Goal: Information Seeking & Learning: Learn about a topic

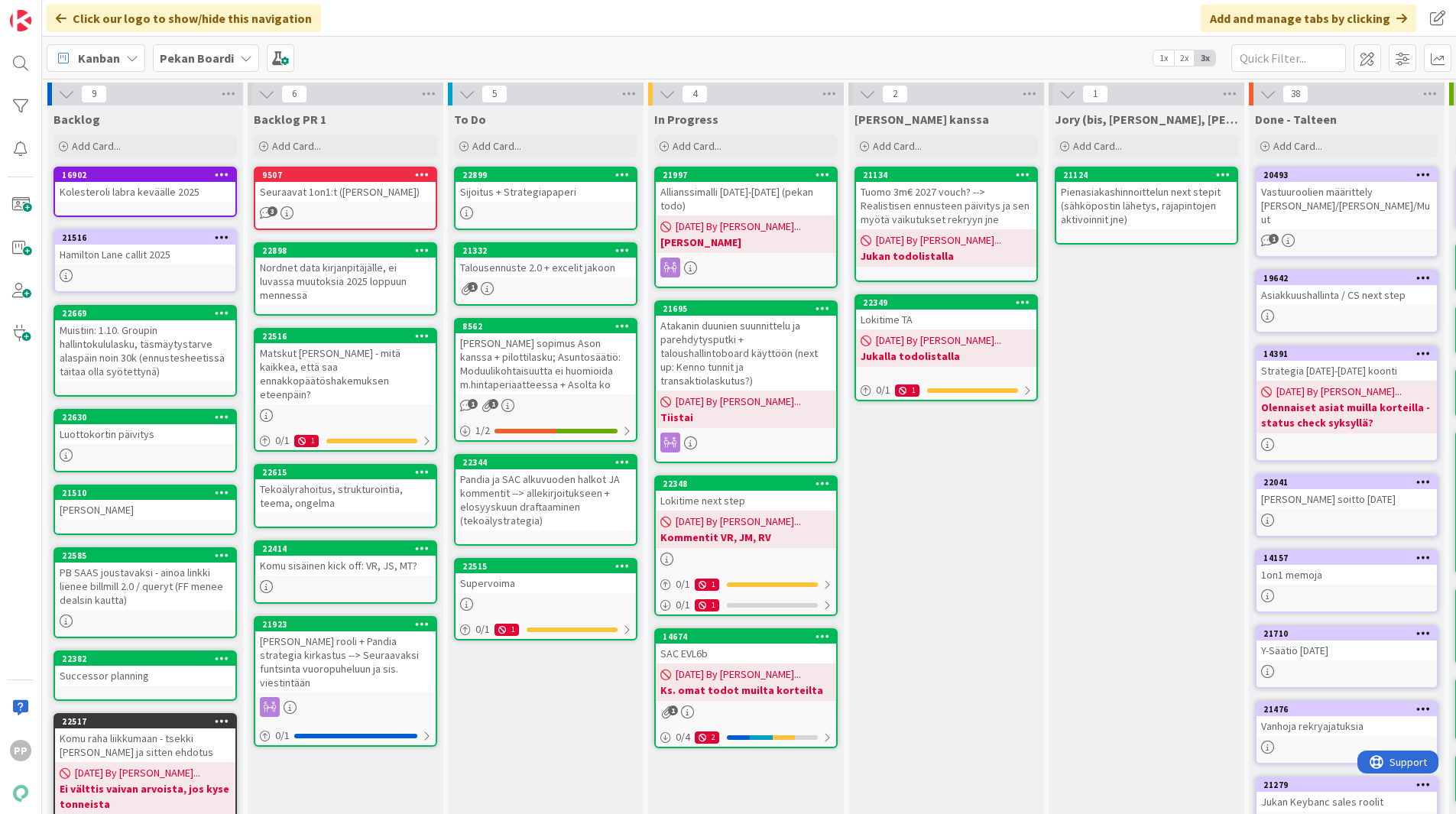
click at [532, 187] on div "Sijoitus + Strategiapaperi" at bounding box center [546, 191] width 181 height 20
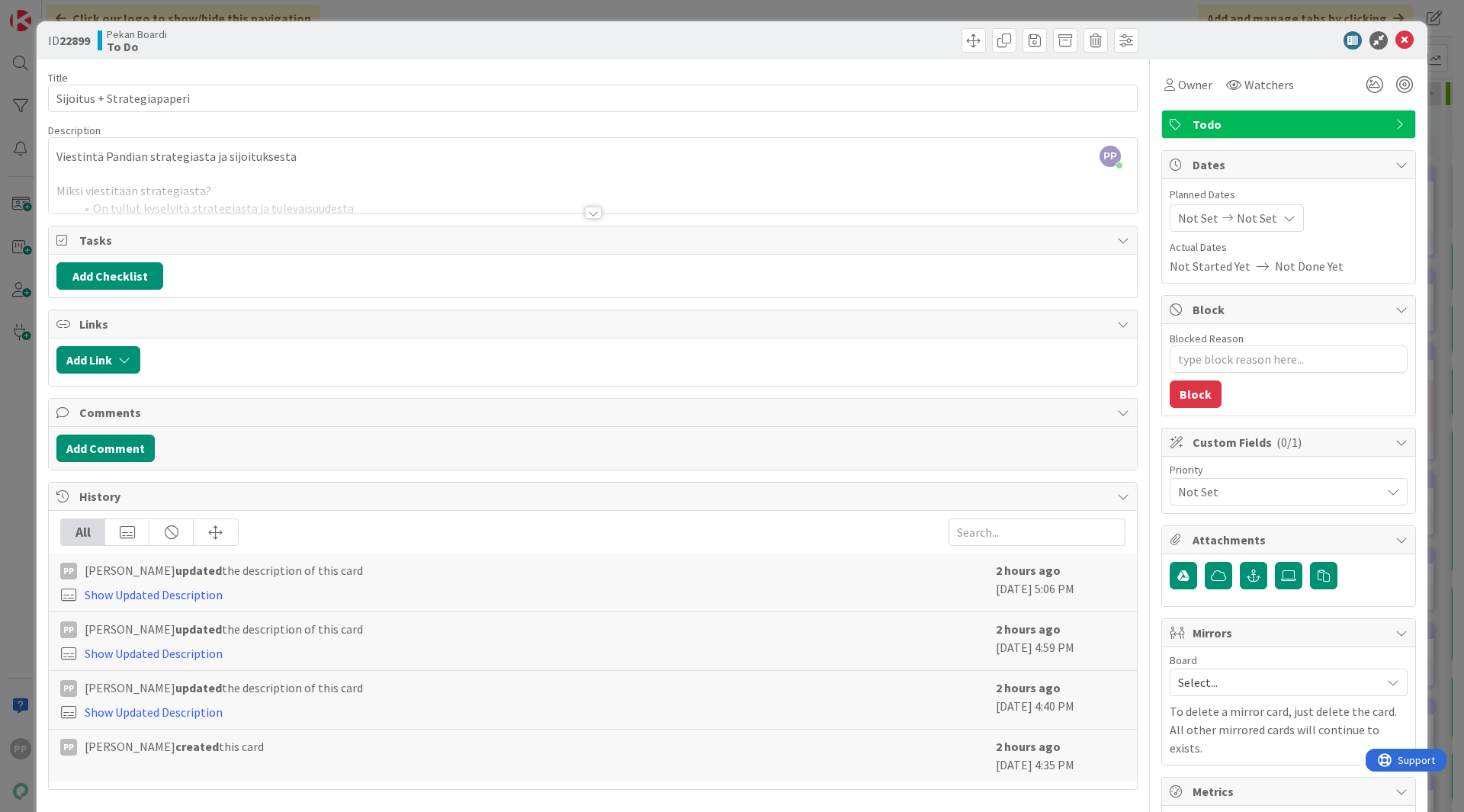
click at [375, 170] on div "PP [PERSON_NAME] joined 1 m ago Viestintä Pandian strategiasta ja sijoituksesta…" at bounding box center [593, 175] width 1088 height 75
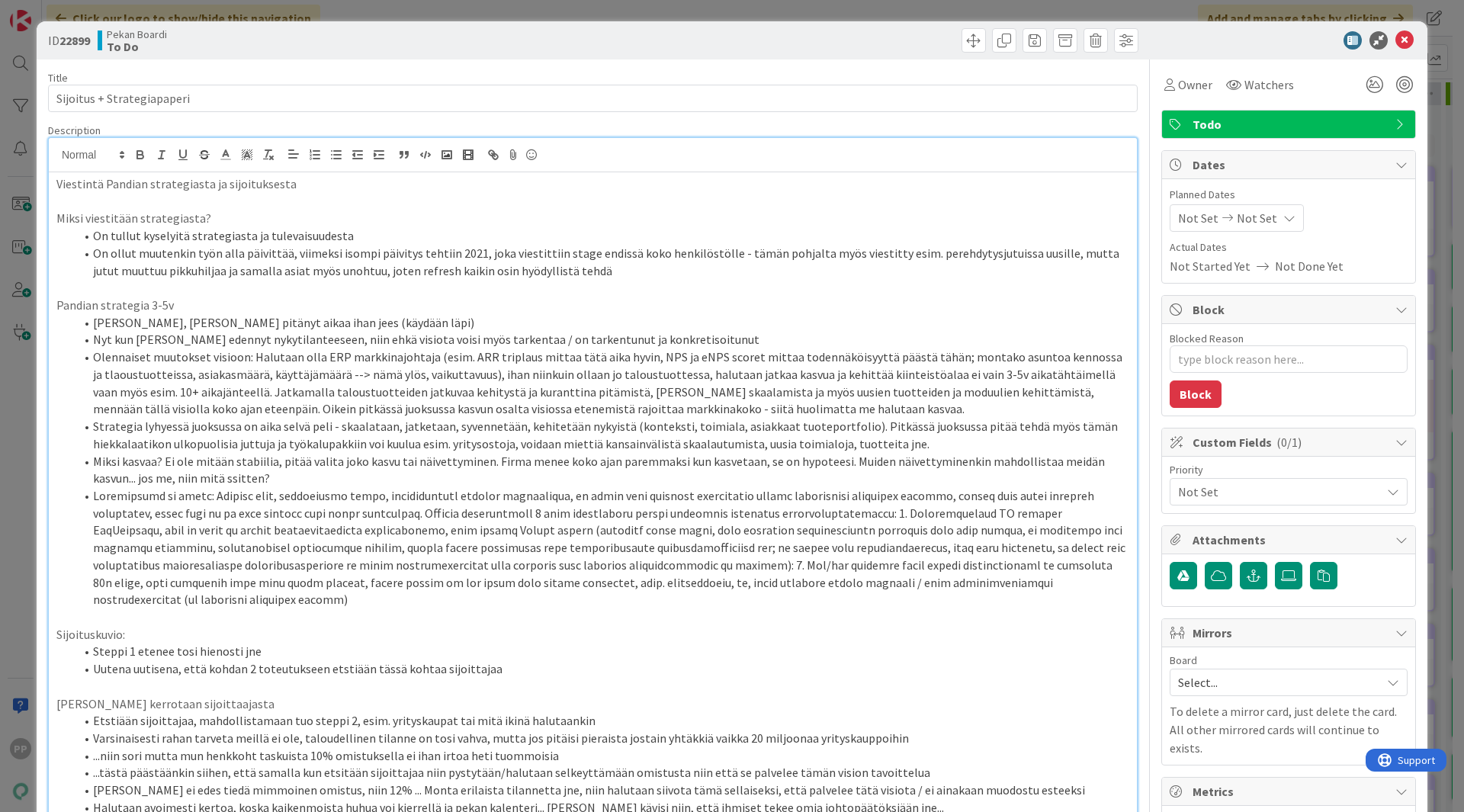
click at [364, 274] on li "On ollut muutenkin työn alla päivittää, viimeksi isompi päivitys tehtiin 2021, …" at bounding box center [602, 262] width 1054 height 34
click at [312, 342] on li "Nyt kun [PERSON_NAME] edennyt nykytilanteeseen, niin ehkä visiota voisi myös ta…" at bounding box center [602, 339] width 1054 height 17
click at [662, 255] on li "On ollut muutenkin työn alla päivittää, viimeksi isompi päivitys tehtiin 2021, …" at bounding box center [602, 262] width 1054 height 34
click at [662, 272] on li "On ollut muutenkin työn alla päivittää, viimeksi isompi päivitys tehtiin 2021, …" at bounding box center [602, 262] width 1054 height 34
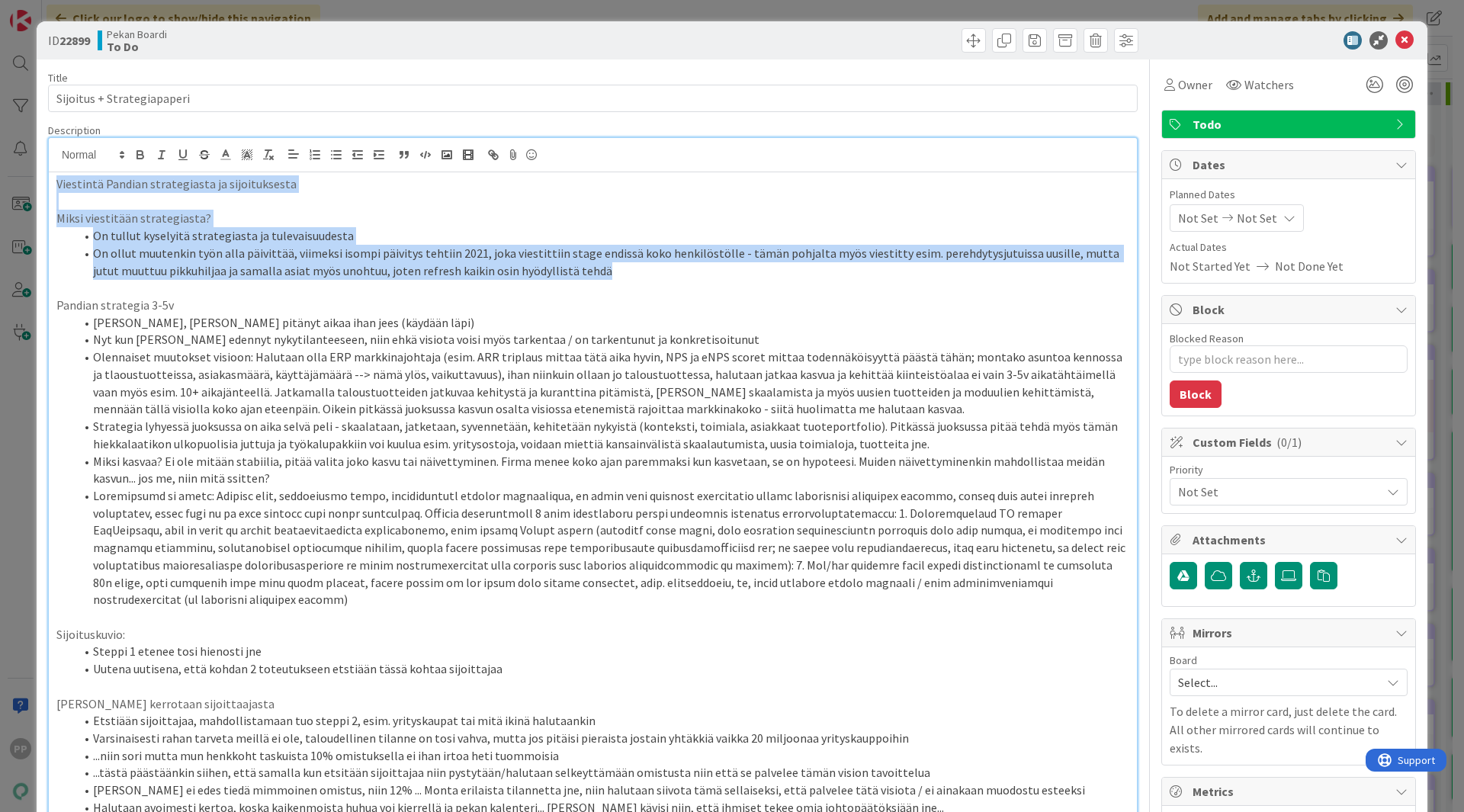
drag, startPoint x: 619, startPoint y: 272, endPoint x: 0, endPoint y: 59, distance: 654.6
click at [0, 59] on div "ID 22899 Pekan Boardi To Do Title 26 / 128 Sijoitus + Strategiapaperi Descripti…" at bounding box center [732, 406] width 1464 height 812
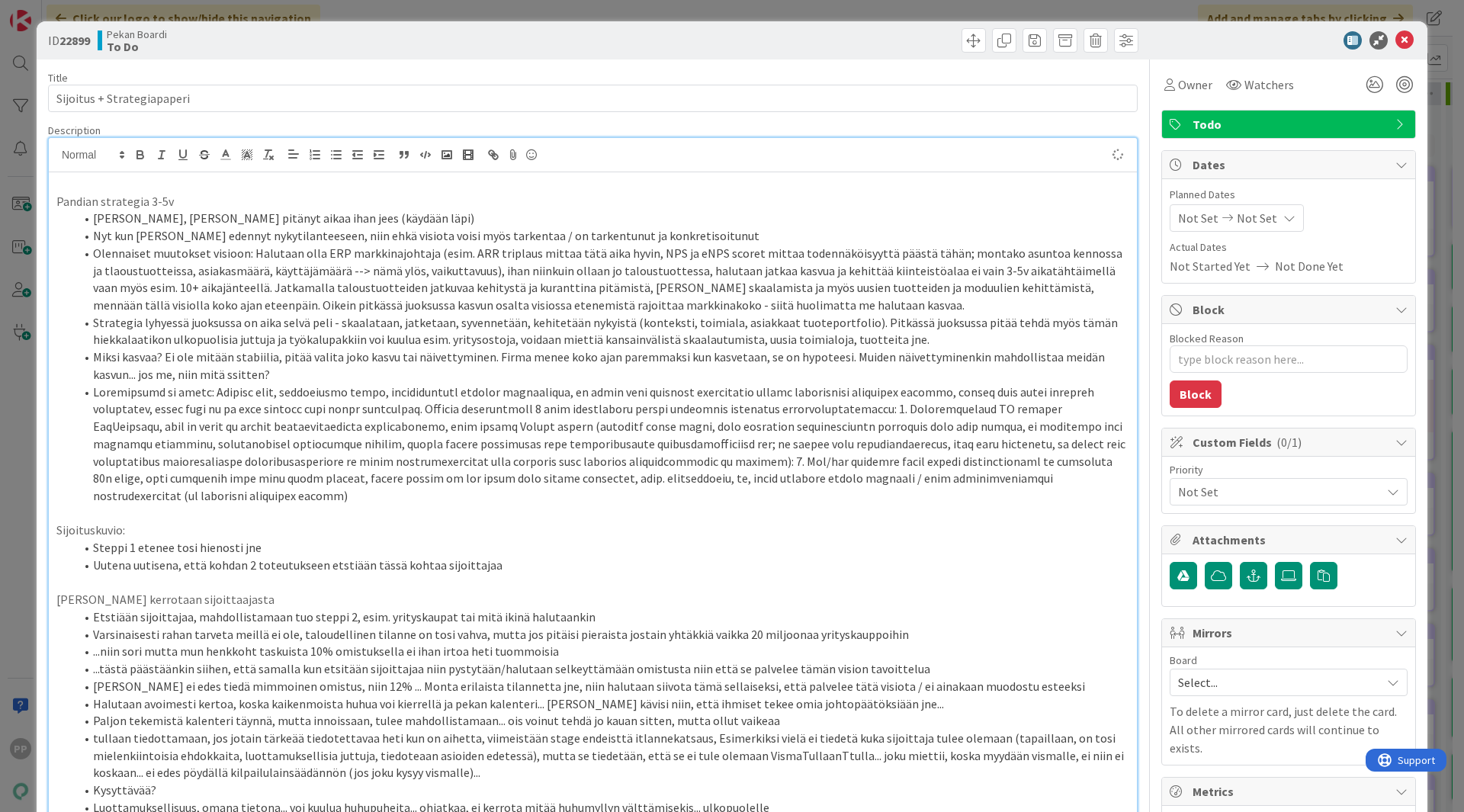
click at [241, 362] on li "Miksi kasvaa? Ei ole mitään stabiilia, pitää valita joko kasvu tai näivettymine…" at bounding box center [602, 365] width 1054 height 34
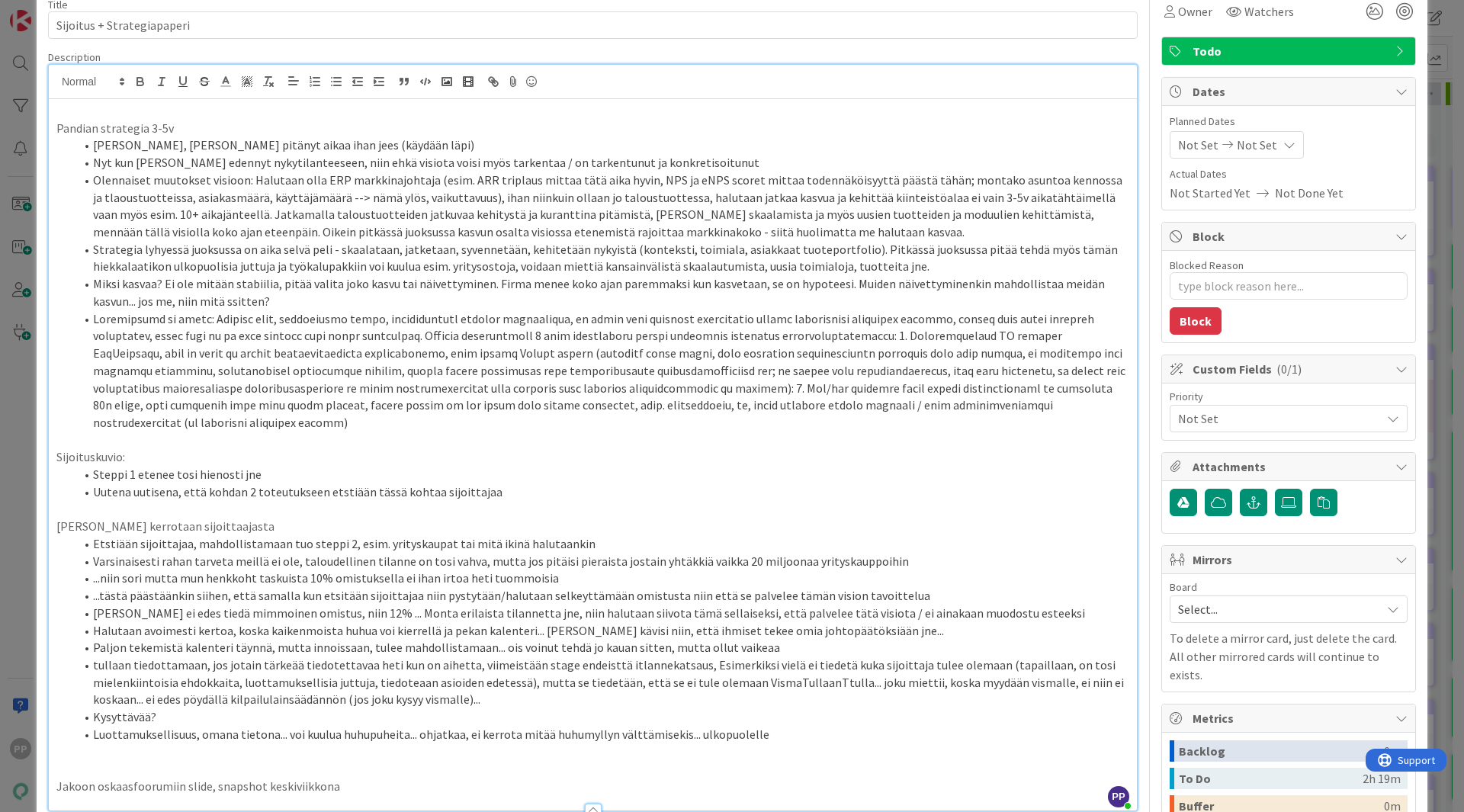
scroll to position [75, 0]
click at [169, 311] on li at bounding box center [602, 370] width 1054 height 121
click at [721, 155] on li "Nyt kun [PERSON_NAME] edennyt nykytilanteeseen, niin ehkä visiota voisi myös ta…" at bounding box center [602, 161] width 1054 height 17
click at [693, 285] on li "Miksi kasvaa? Ei ole mitään stabiilia, pitää valita joko kasvu tai näivettymine…" at bounding box center [602, 291] width 1054 height 34
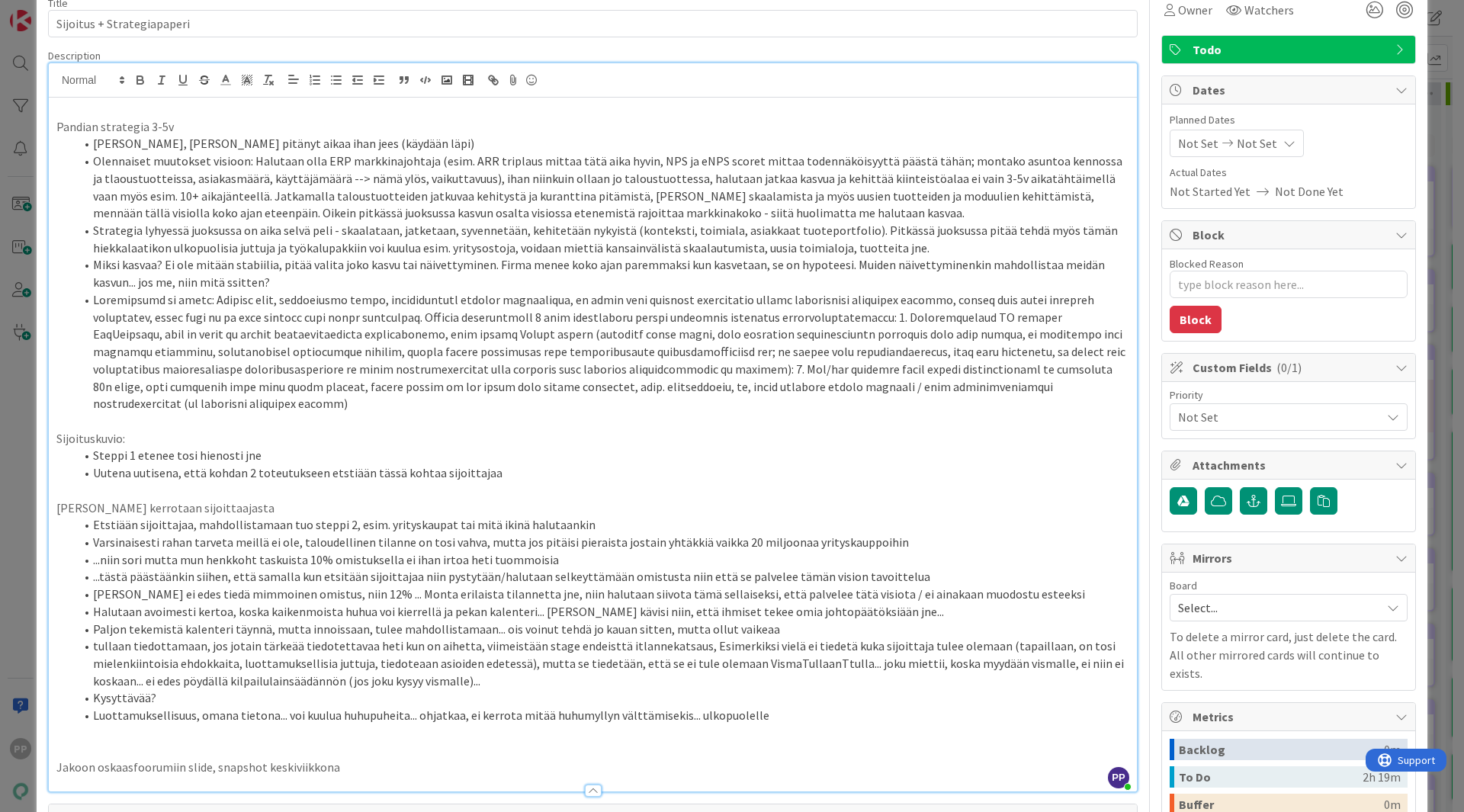
click at [679, 177] on li "Olennaiset muutokset visioon: Halutaan olla ERP markkinajohtaja (esim. ARR trip…" at bounding box center [602, 187] width 1054 height 70
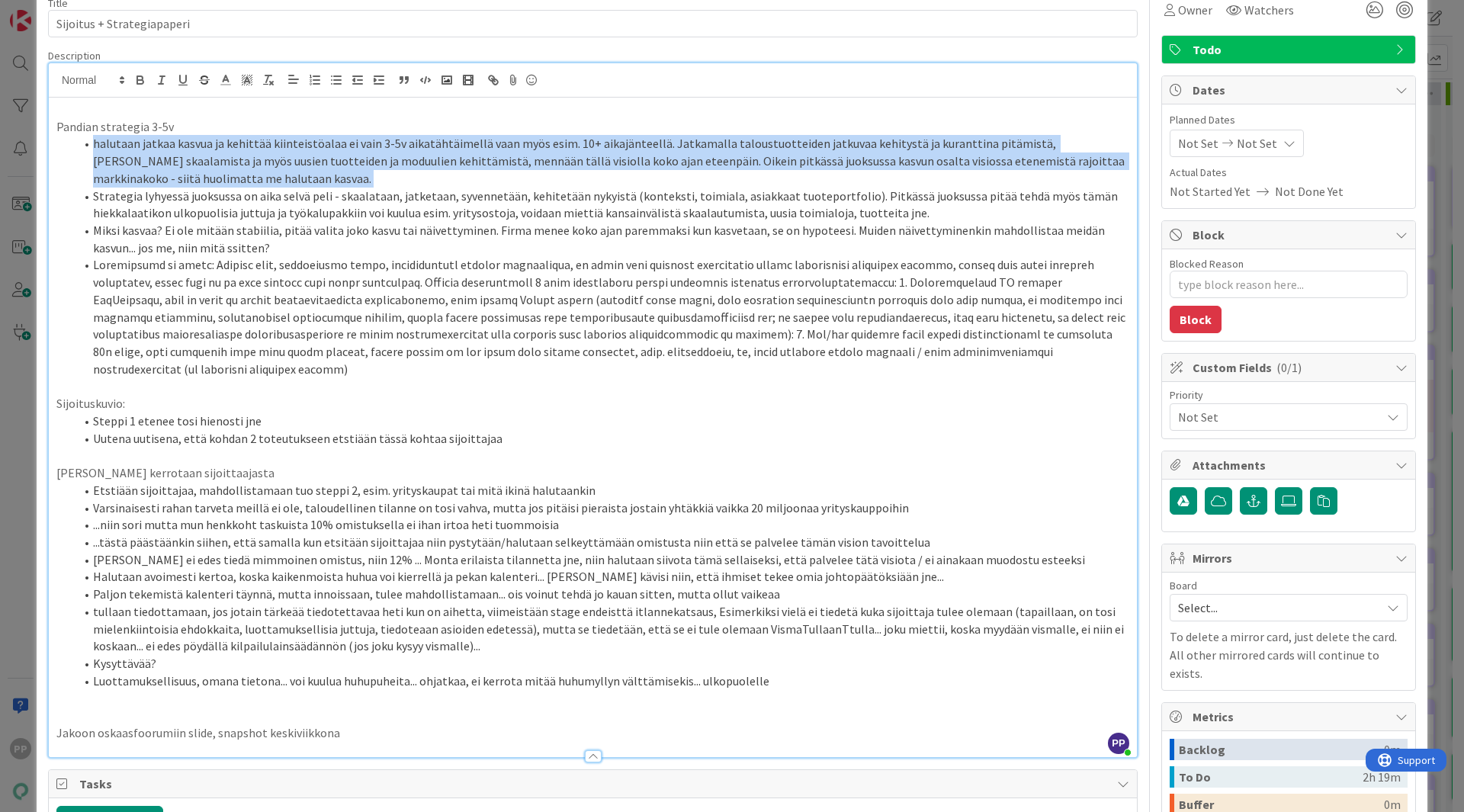
click at [543, 183] on li "halutaan jatkaa kasvua ja kehittää kiinteistöalaa ei vain 3-5v aikatähtäimellä …" at bounding box center [602, 161] width 1054 height 52
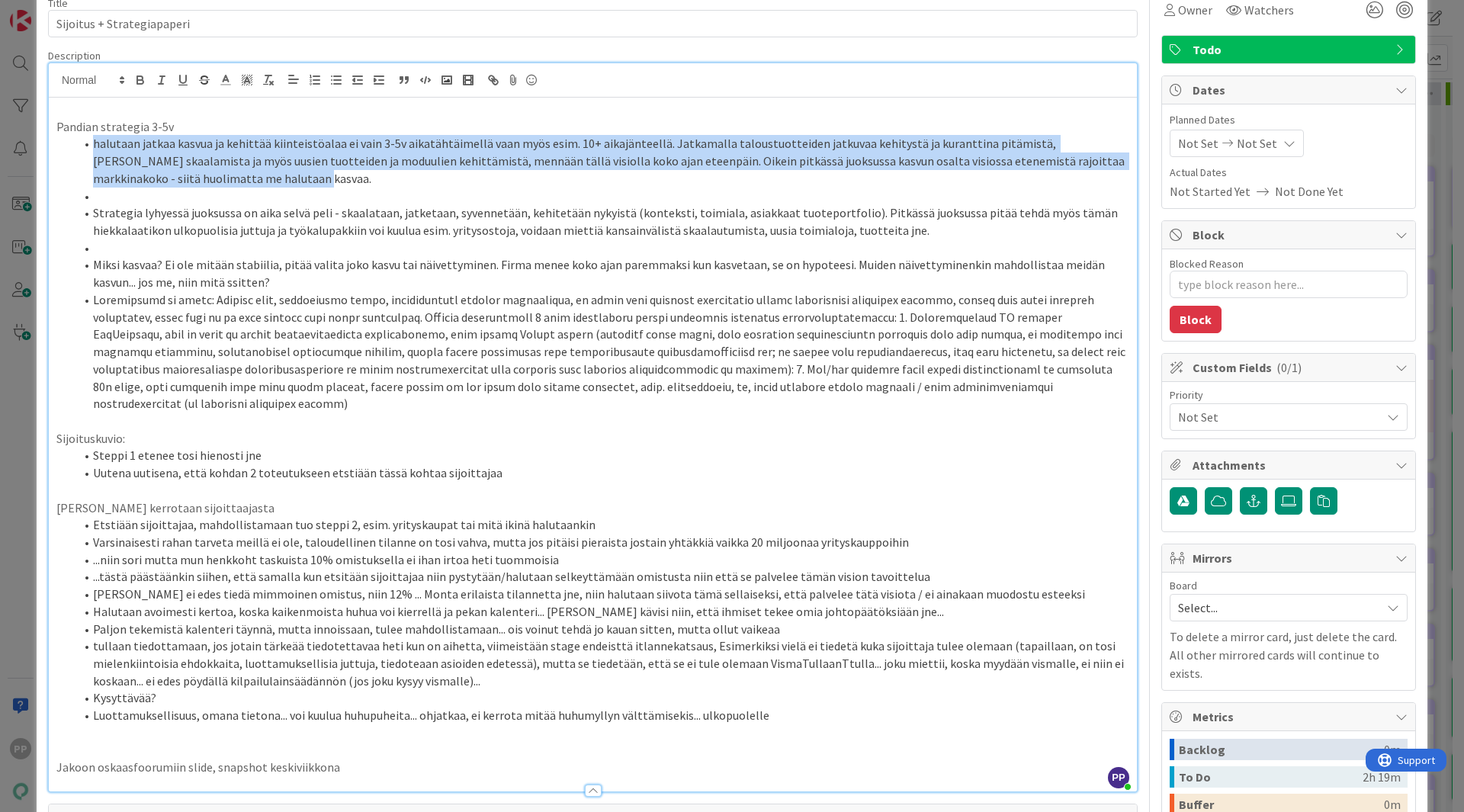
drag, startPoint x: 316, startPoint y: 179, endPoint x: 91, endPoint y: 143, distance: 227.9
click at [91, 143] on li "halutaan jatkaa kasvua ja kehittää kiinteistöalaa ei vain 3-5v aikatähtäimellä …" at bounding box center [602, 161] width 1054 height 52
copy li "halutaan jatkaa kasvua ja kehittää kiinteistöalaa ei vain 3-5v aikatähtäimellä …"
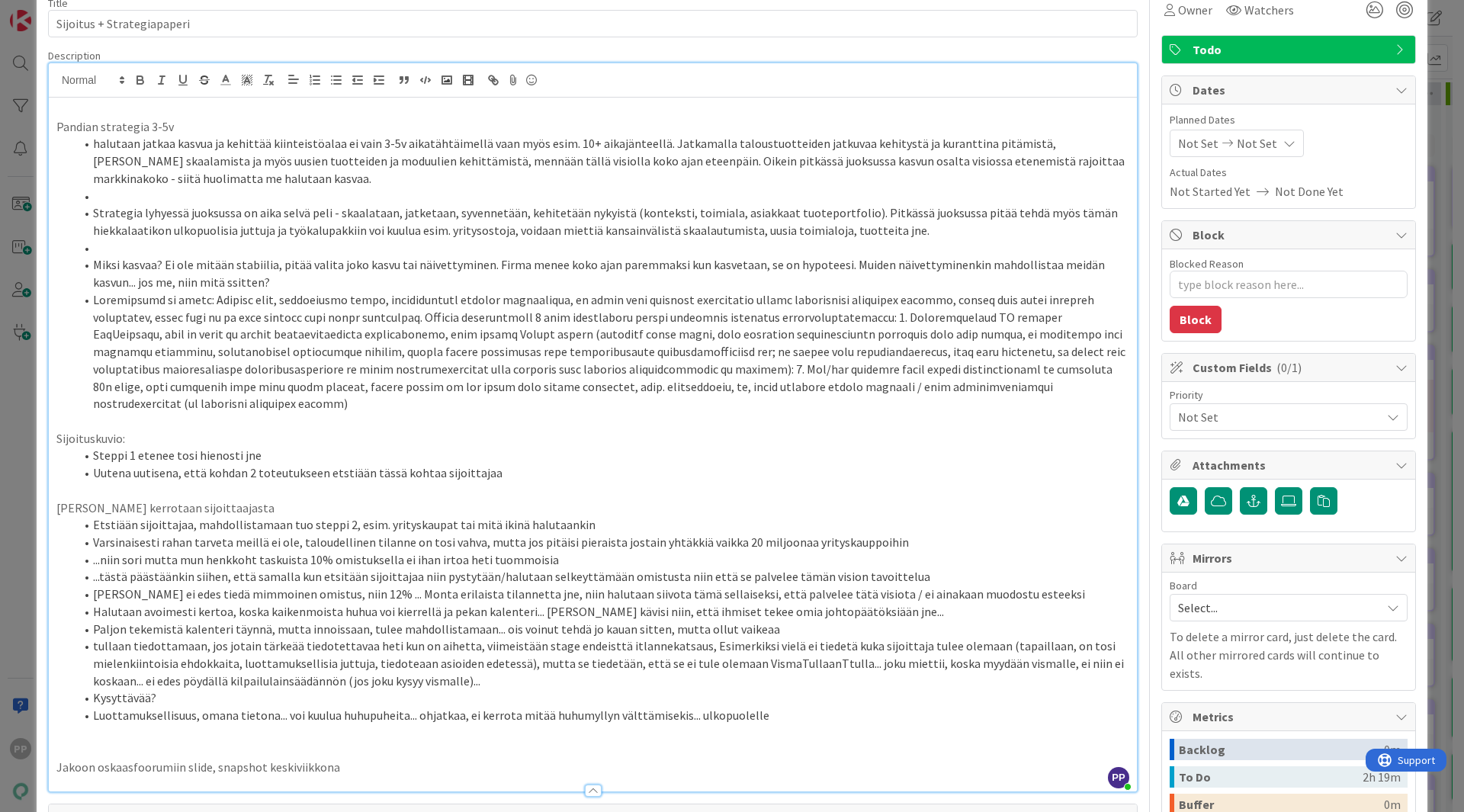
click at [1004, 742] on p at bounding box center [593, 750] width 1073 height 17
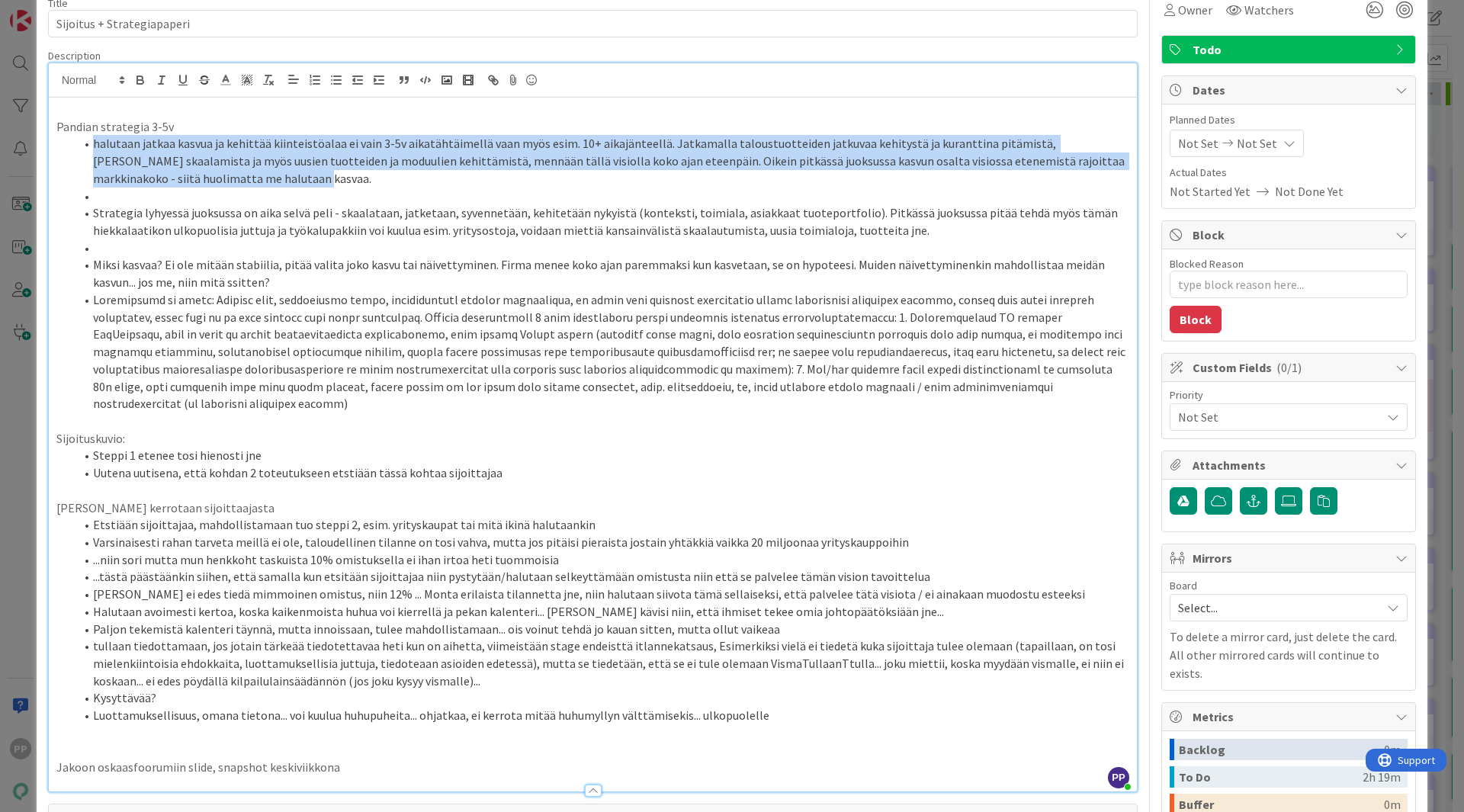
drag, startPoint x: 274, startPoint y: 180, endPoint x: 89, endPoint y: 147, distance: 187.9
click at [89, 147] on li "halutaan jatkaa kasvua ja kehittää kiinteistöalaa ei vain 3-5v aikatähtäimellä …" at bounding box center [602, 161] width 1054 height 52
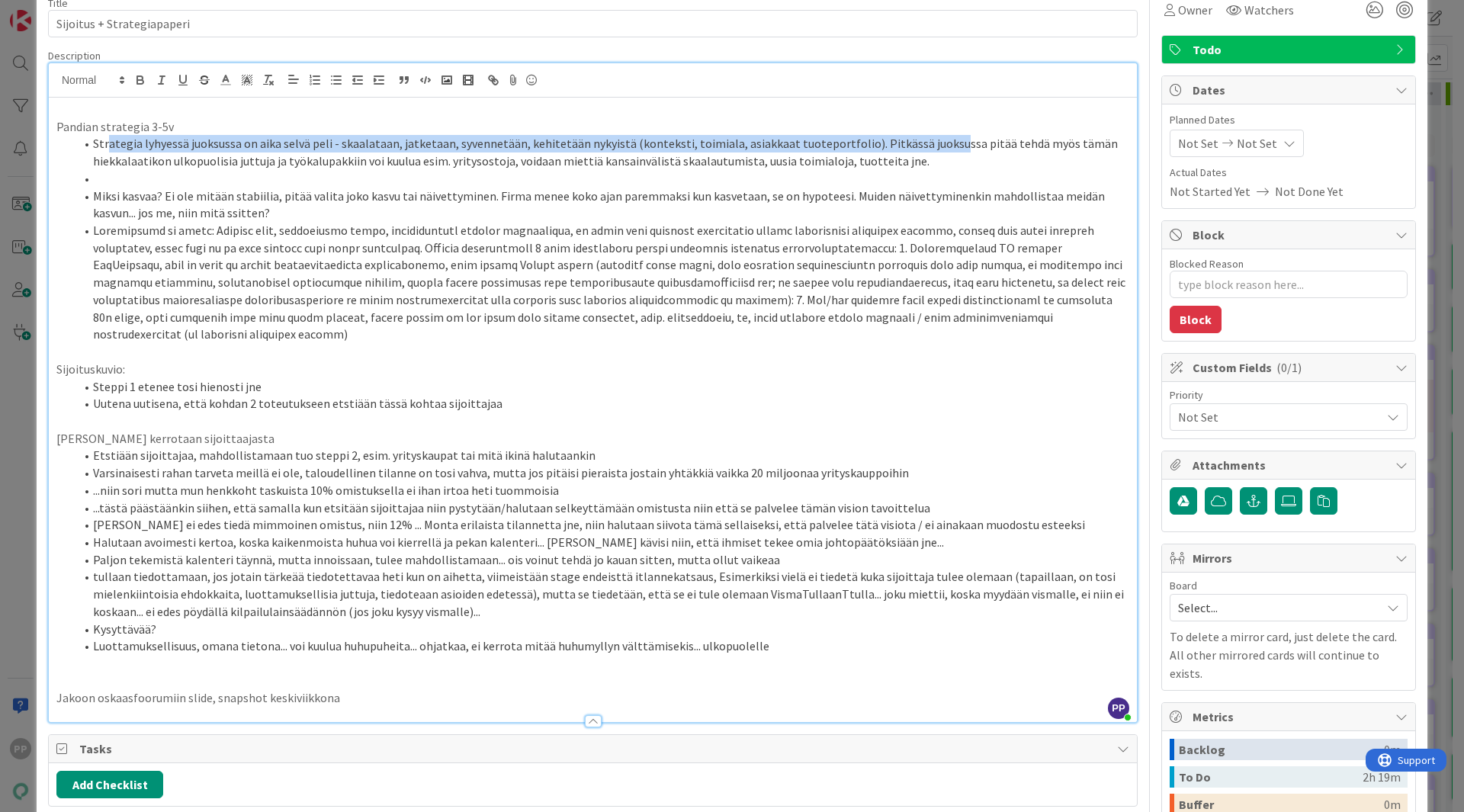
drag, startPoint x: 936, startPoint y: 151, endPoint x: 109, endPoint y: 152, distance: 827.0
click at [109, 152] on li "Strategia lyhyessä juoksussa on aika selvä peli - skaalataan, jatketaan, syvenn…" at bounding box center [602, 152] width 1054 height 34
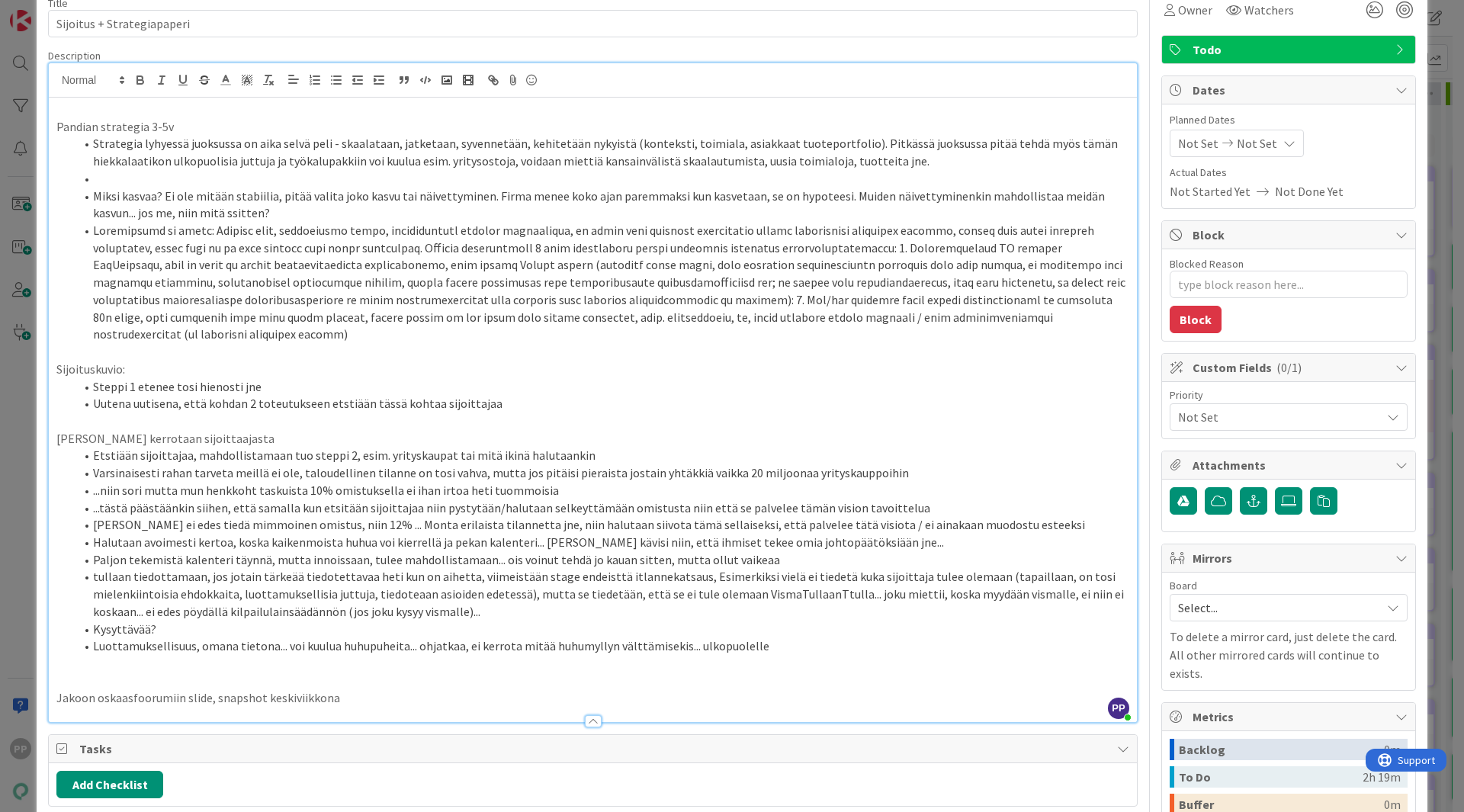
click at [498, 175] on li at bounding box center [602, 178] width 1054 height 17
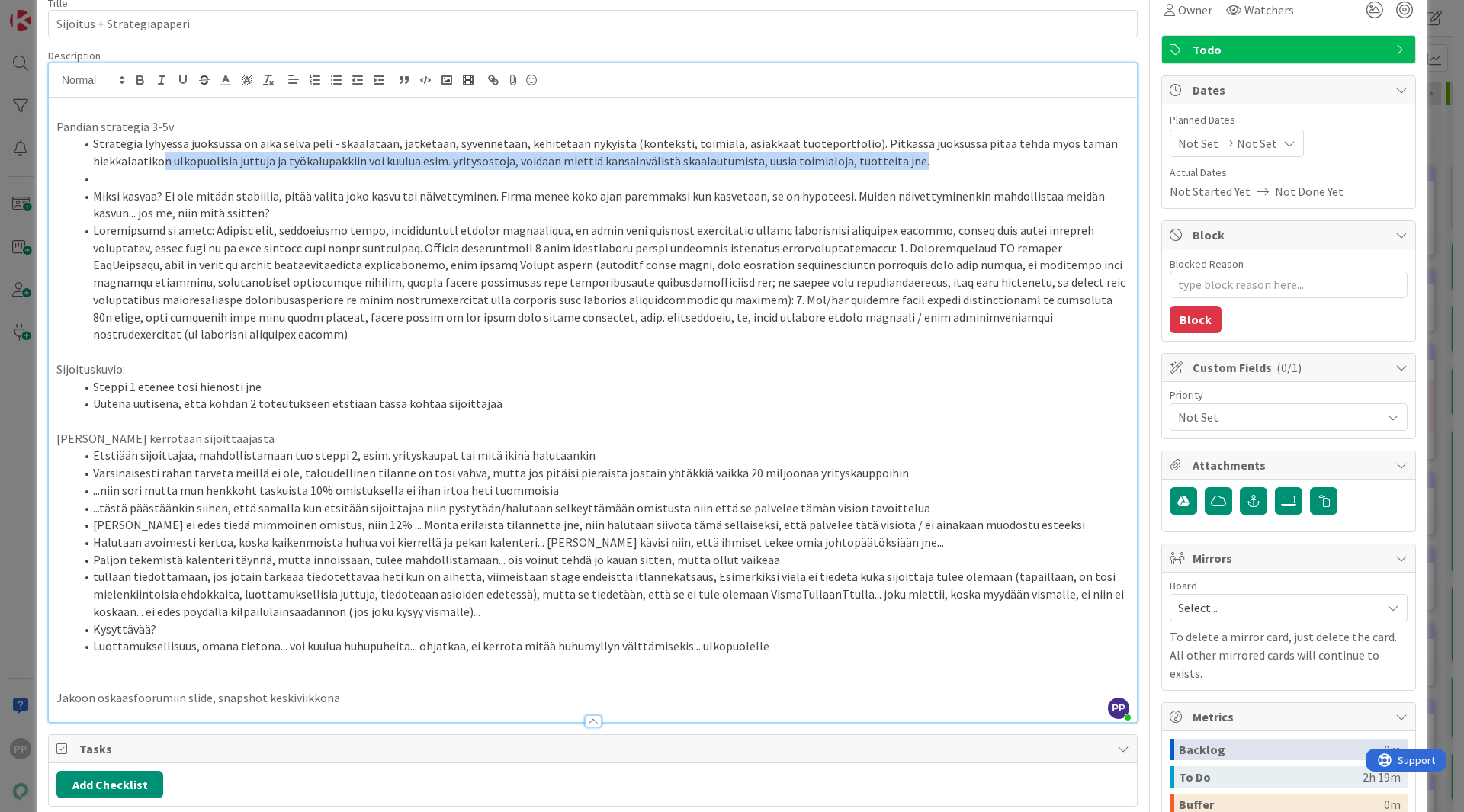
drag, startPoint x: 939, startPoint y: 161, endPoint x: 159, endPoint y: 166, distance: 780.0
click at [159, 166] on li "Strategia lyhyessä juoksussa on aika selvä peli - skaalataan, jatketaan, syvenn…" at bounding box center [602, 152] width 1054 height 34
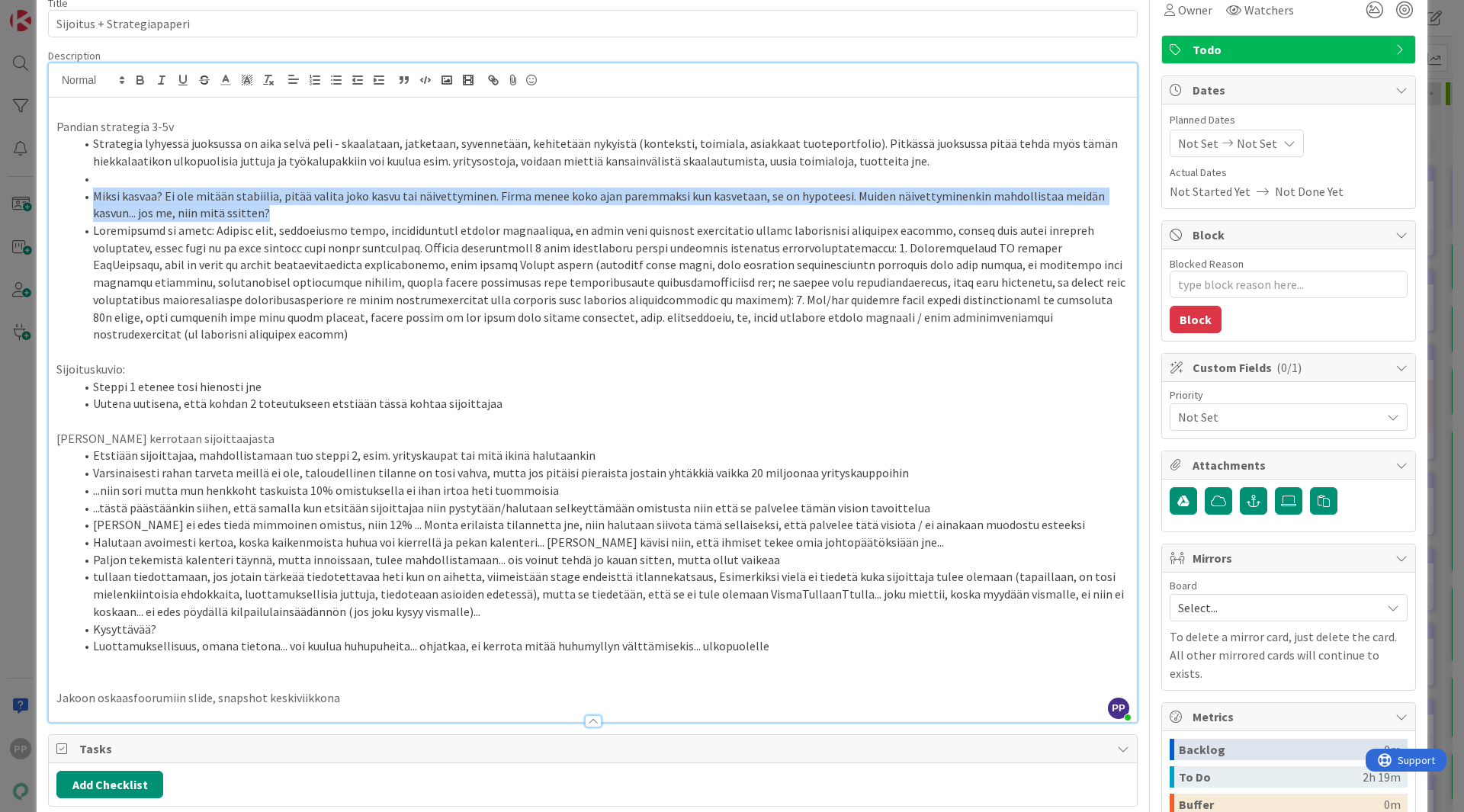
drag, startPoint x: 89, startPoint y: 198, endPoint x: 322, endPoint y: 221, distance: 234.1
click at [322, 221] on li "Miksi kasvaa? Ei ole mitään stabiilia, pitää valita joko kasvu tai näivettymine…" at bounding box center [602, 205] width 1054 height 34
copy li "Miksi kasvaa? Ei ole mitään stabiilia, pitää valita joko kasvu tai näivettymine…"
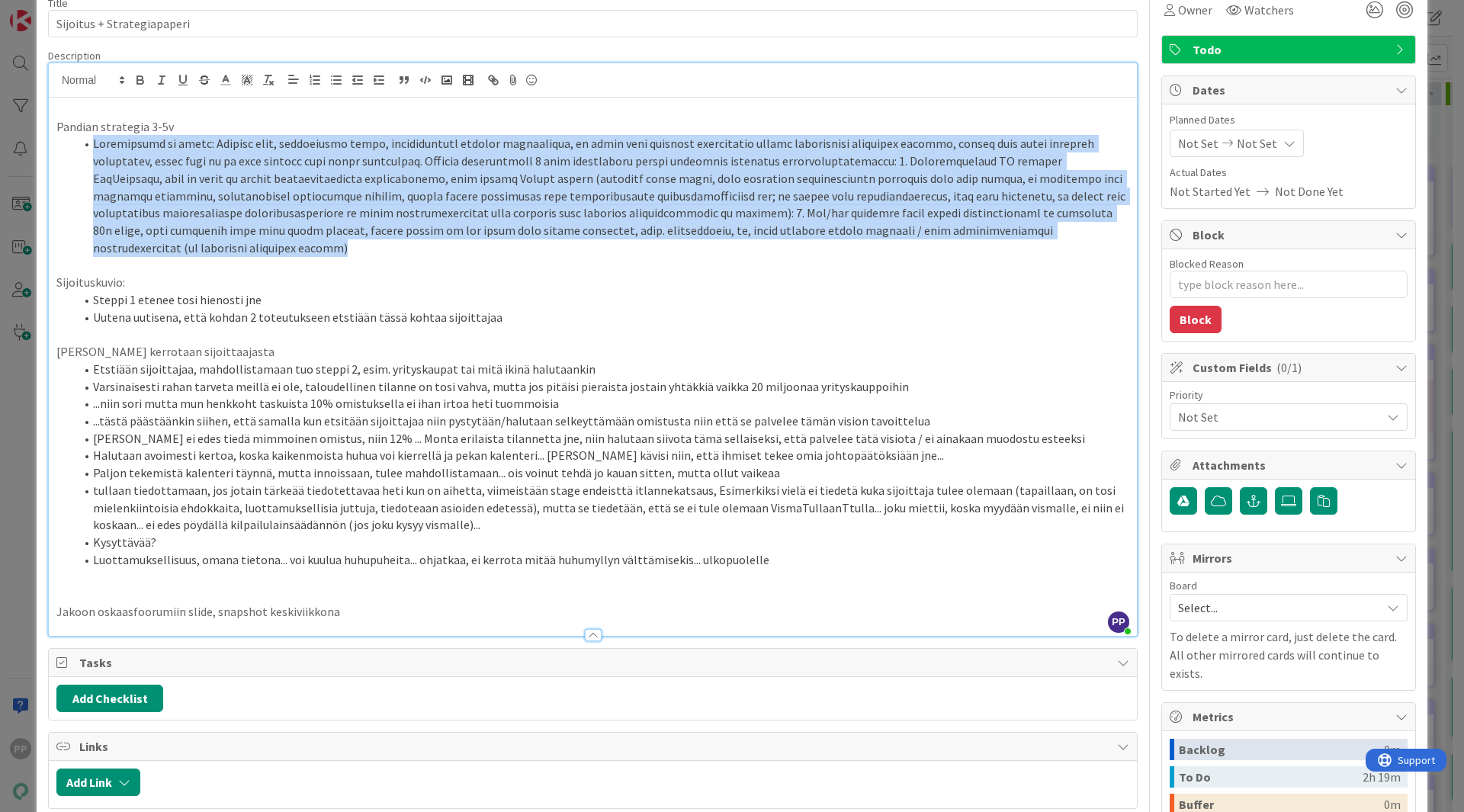
click at [1031, 234] on li at bounding box center [602, 196] width 1054 height 121
copy li "Loremipsumd si ametc: Adipisc elit, seddoeiusmo tempo, incididuntutl etdolor ma…"
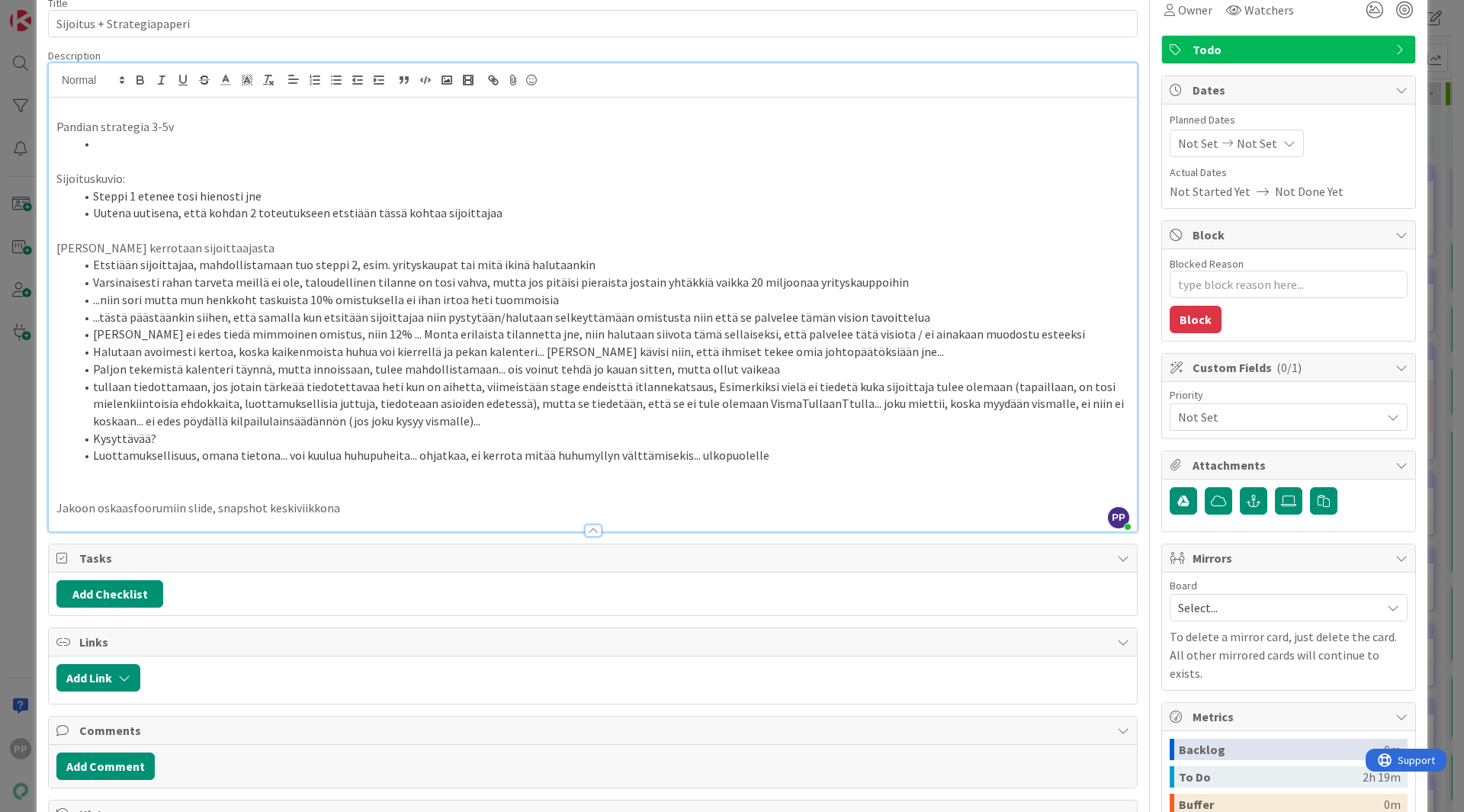
click at [339, 256] on p "[PERSON_NAME] kerrotaan sijoittaajasta" at bounding box center [593, 247] width 1073 height 17
click at [360, 305] on li "...niin sori mutta mun henkkoht taskuista 10% omistuksella ei ihan irtoa heti t…" at bounding box center [602, 299] width 1054 height 17
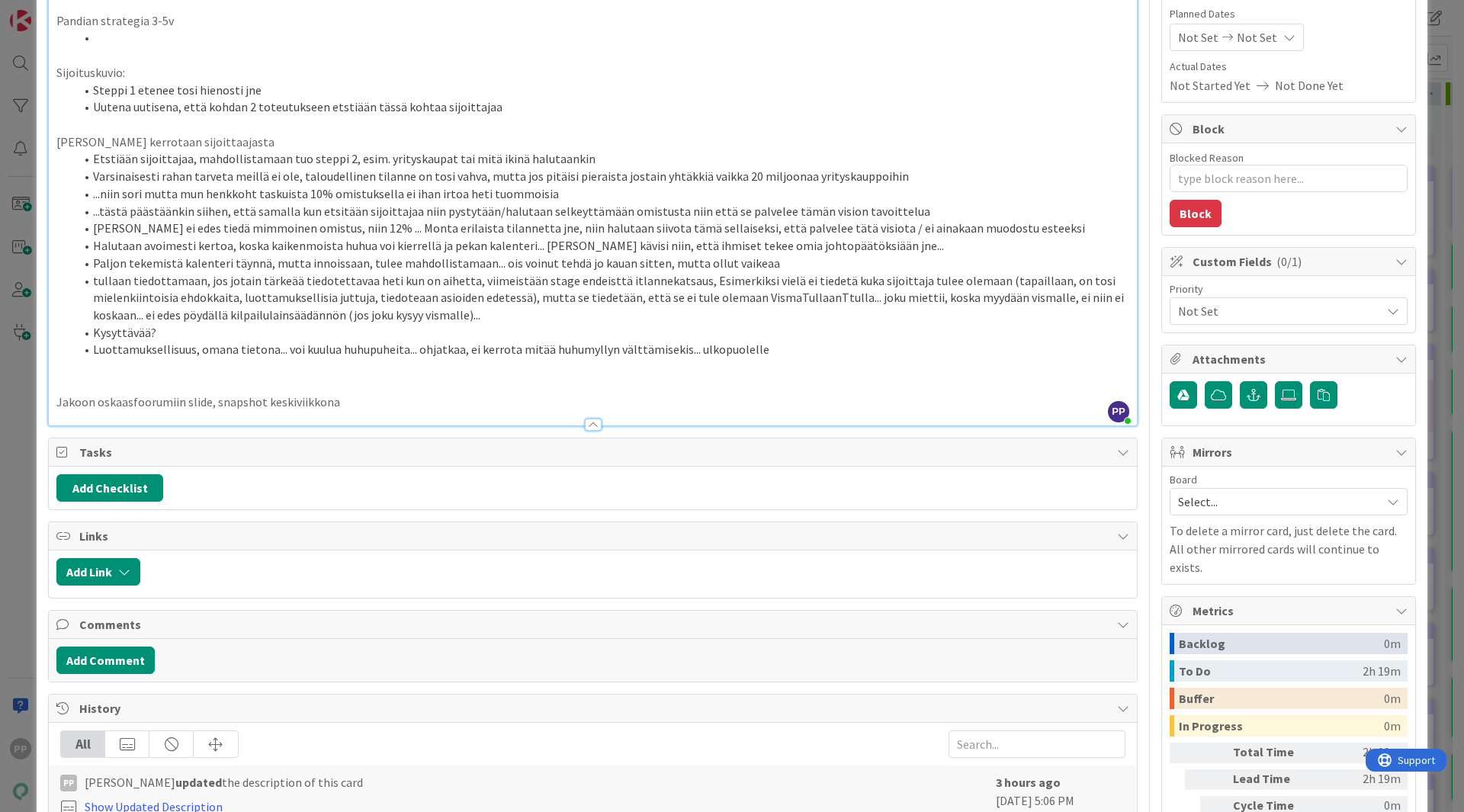
scroll to position [182, 0]
type textarea "x"
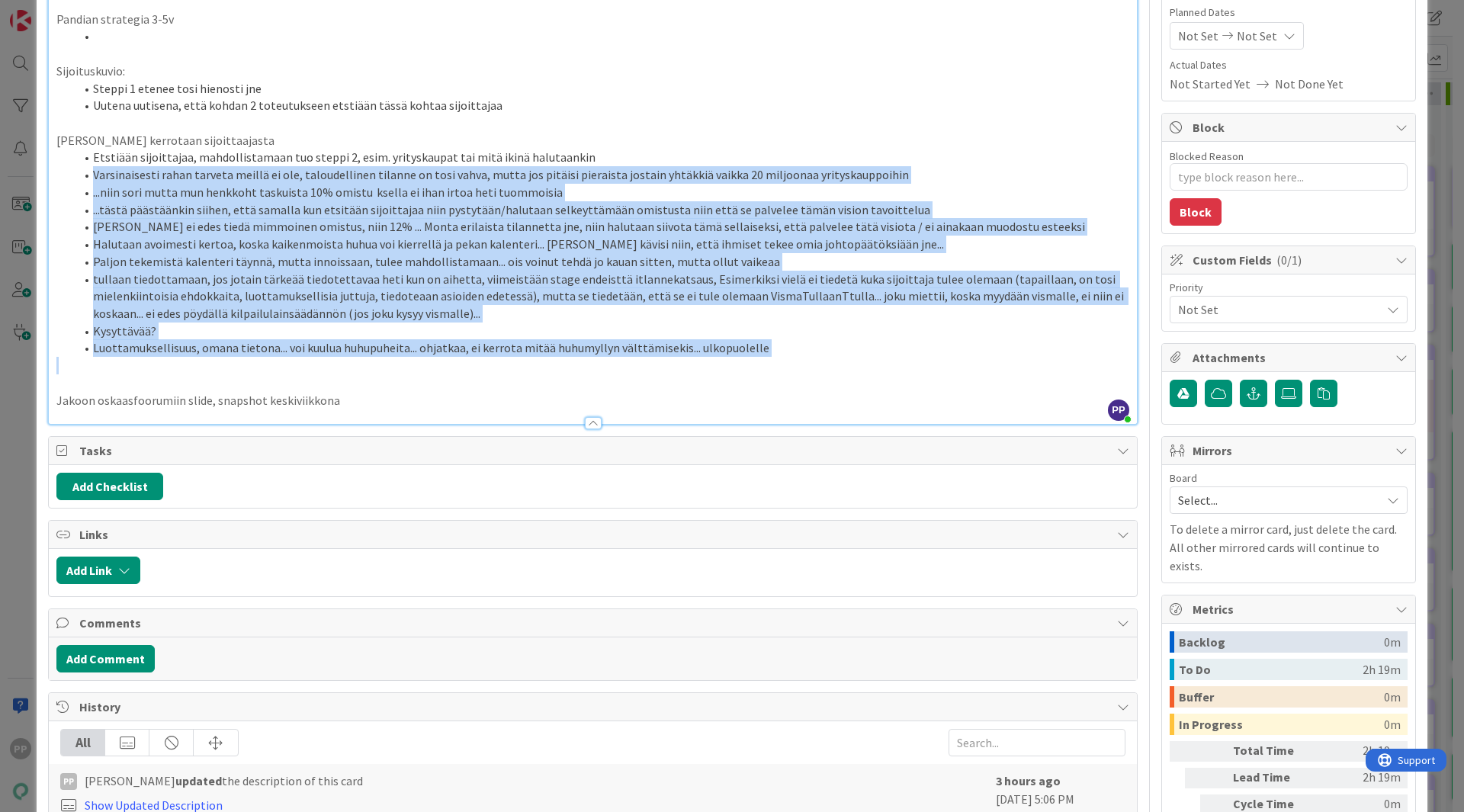
copy ol "Loremipsumdol sitam consect adipis el sed, doeiusmodtemp incidid ut labo etdol,…"
drag, startPoint x: 90, startPoint y: 159, endPoint x: 829, endPoint y: 359, distance: 765.6
click at [829, 359] on div "Pandian strategia 3-5v Sijoituskuvio: Steppi 1 etenee tosi hienosti jne Uutena …" at bounding box center [593, 206] width 1088 height 433
copy ol "Loremips dolorsitame, consecteturadip eli seddoe 5, temp. incididuntut lab etdo…"
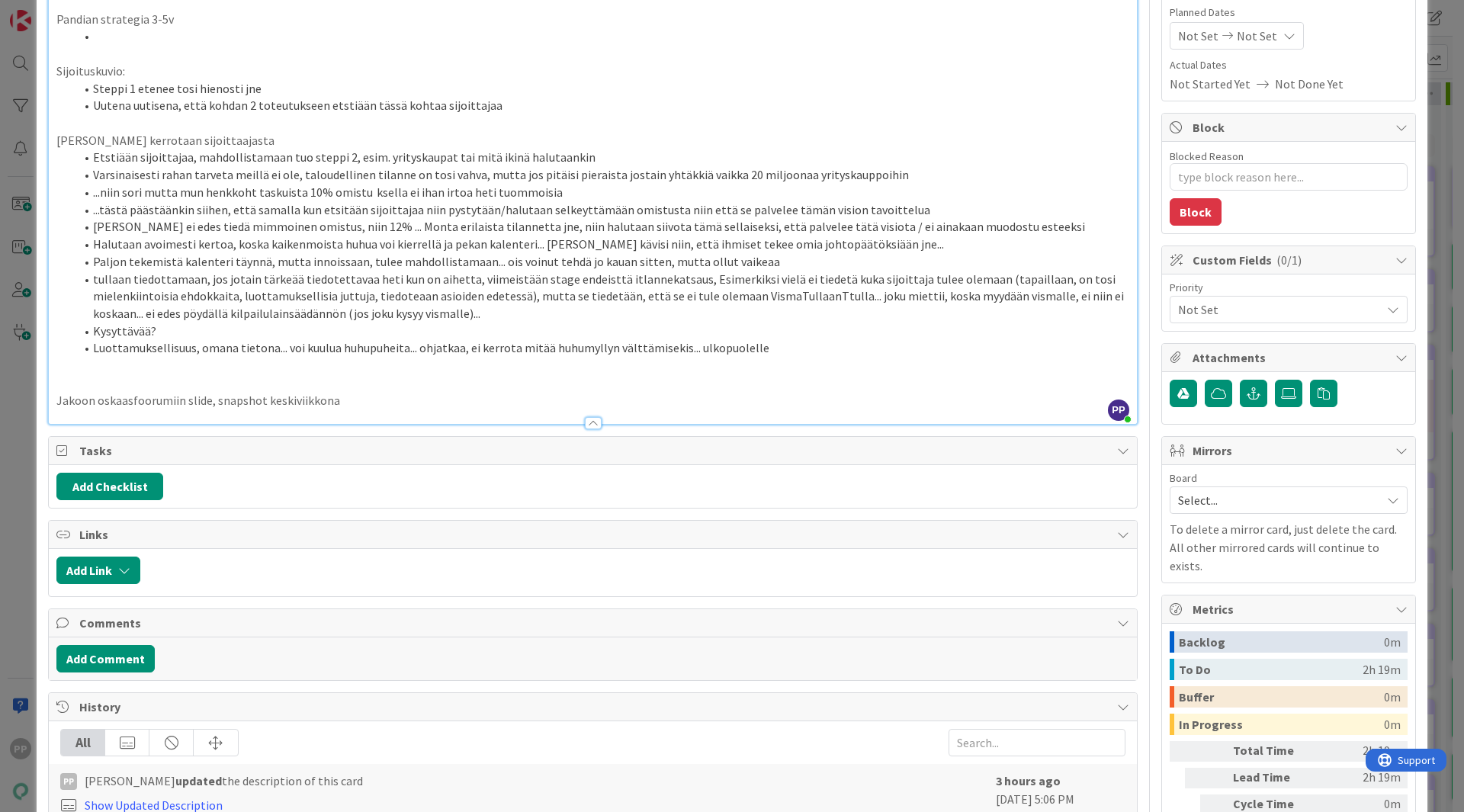
click at [358, 379] on p at bounding box center [593, 383] width 1073 height 17
click at [364, 400] on p "Jakoon oskaasfoorumiin slide, snapshot keskiviikkona" at bounding box center [593, 400] width 1073 height 17
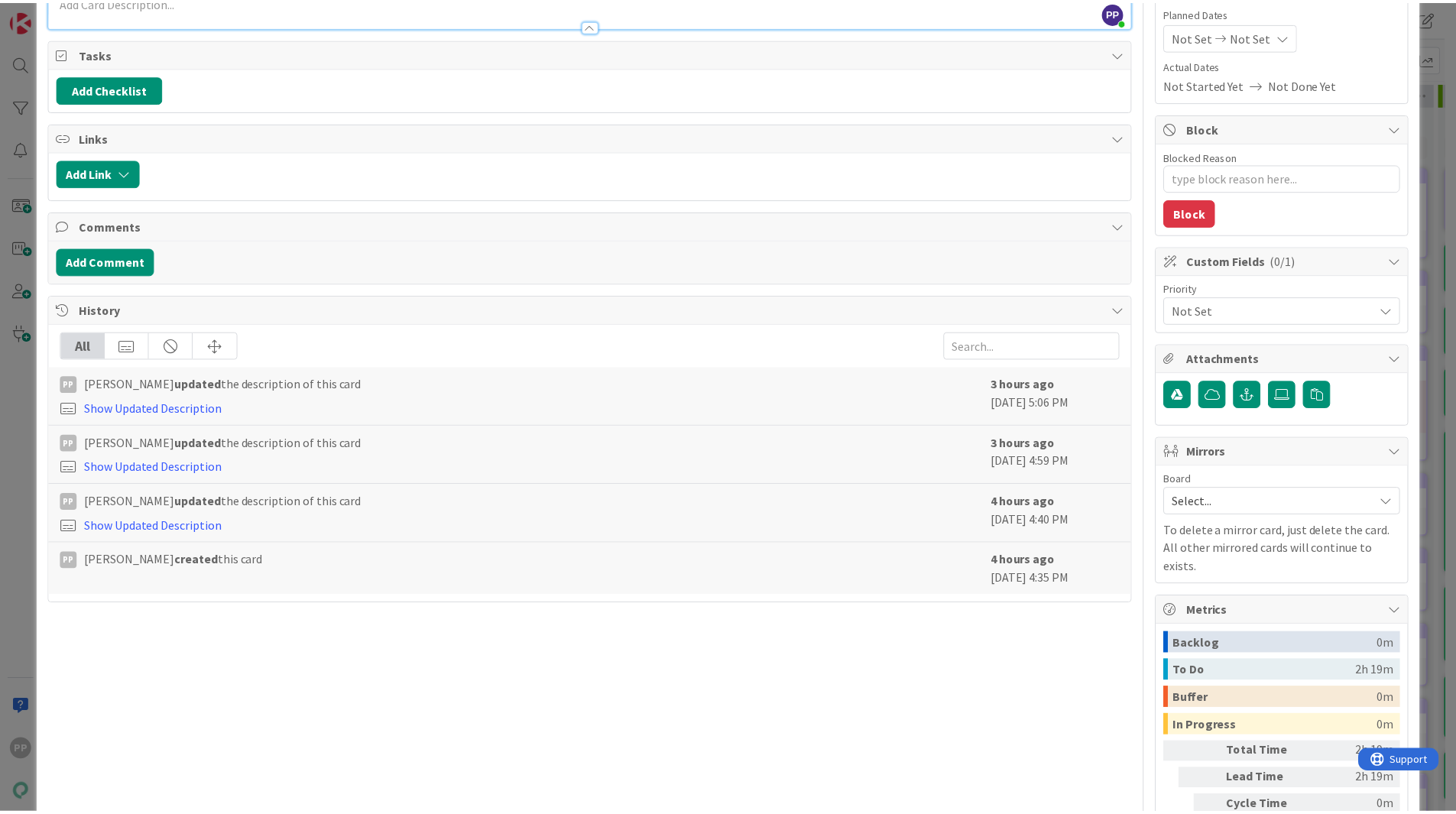
scroll to position [0, 0]
